Goal: Browse casually

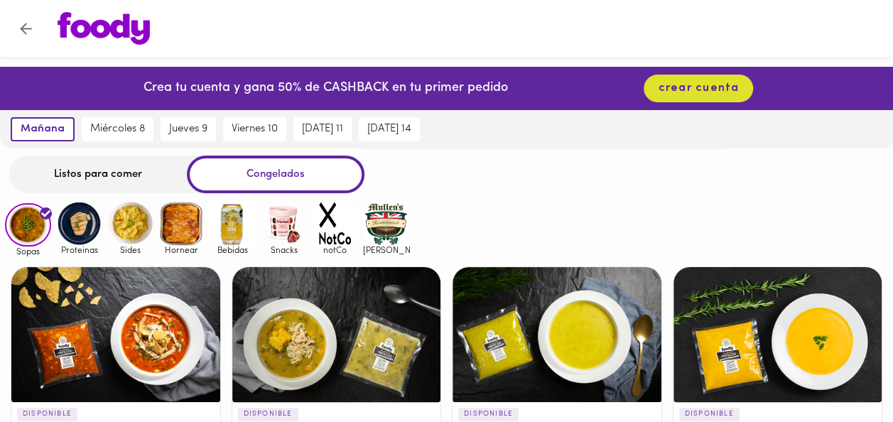
click at [83, 222] on img at bounding box center [79, 223] width 46 height 46
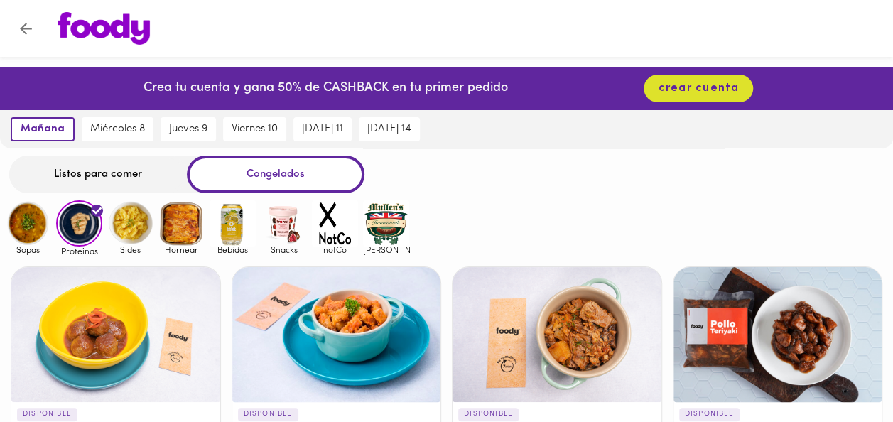
click at [119, 219] on img at bounding box center [130, 223] width 46 height 46
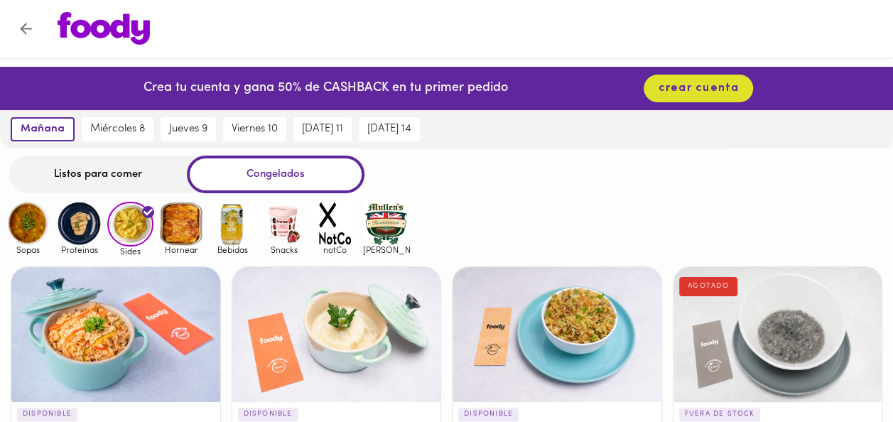
click at [190, 240] on img at bounding box center [181, 223] width 46 height 46
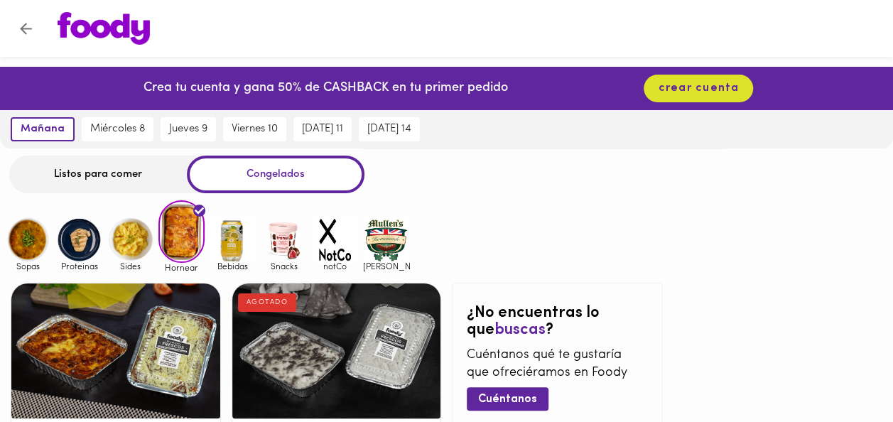
click at [237, 240] on img at bounding box center [233, 240] width 46 height 46
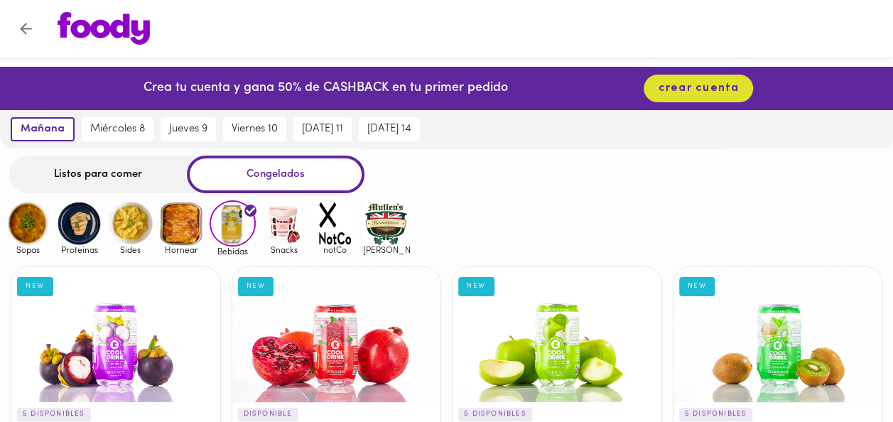
click at [82, 237] on img at bounding box center [79, 223] width 46 height 46
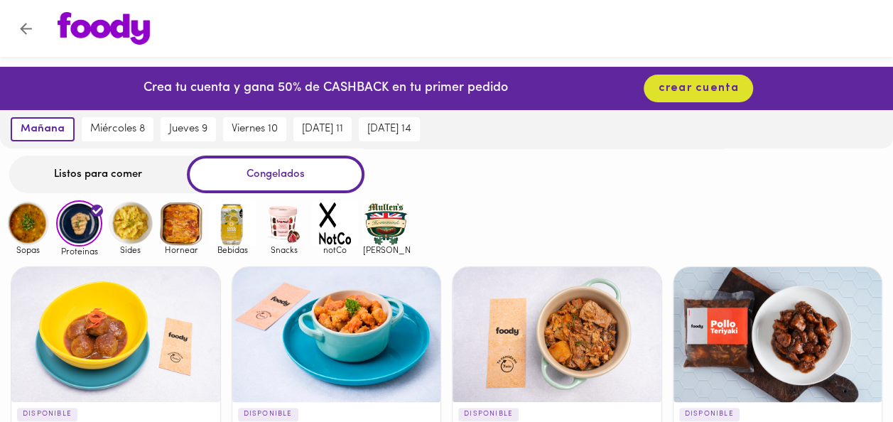
click at [43, 249] on span "Sopas" at bounding box center [28, 249] width 46 height 9
